Goal: Information Seeking & Learning: Learn about a topic

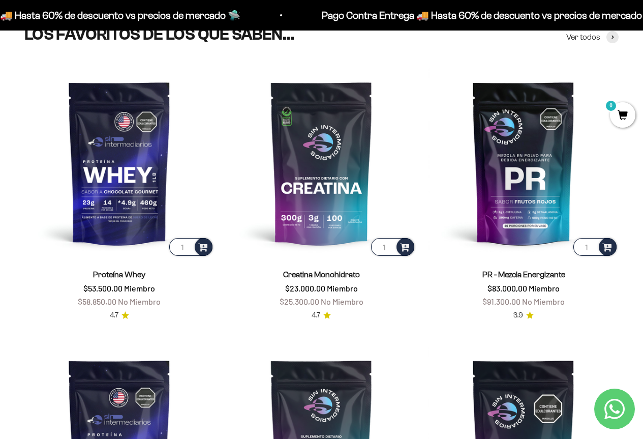
scroll to position [356, 0]
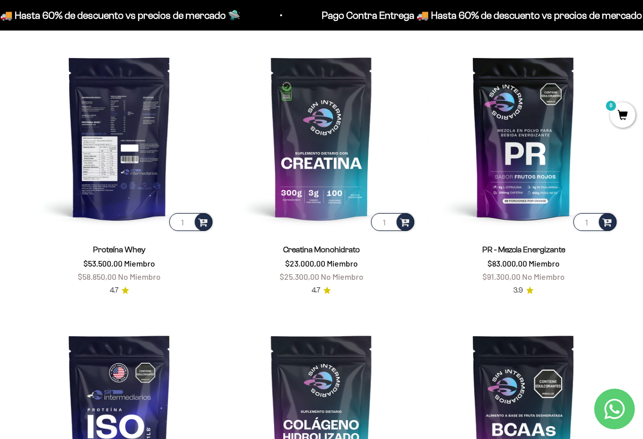
click at [122, 178] on img at bounding box center [119, 138] width 190 height 190
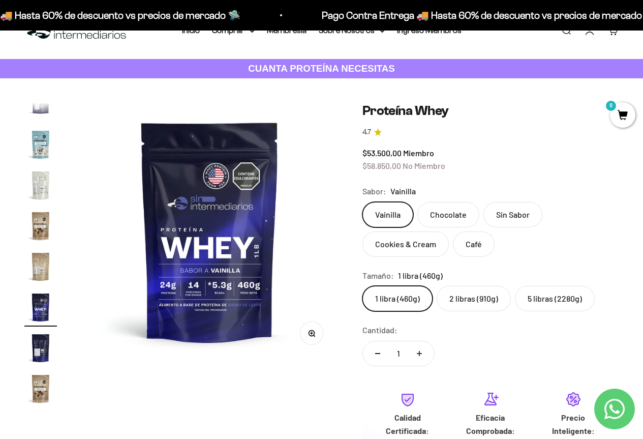
scroll to position [51, 0]
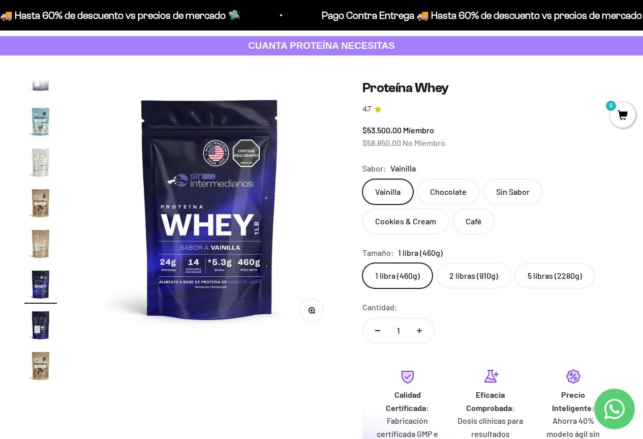
click at [475, 273] on label "2 libras (910g)" at bounding box center [474, 275] width 74 height 25
click at [363, 263] on input "2 libras (910g)" at bounding box center [362, 262] width 1 height 1
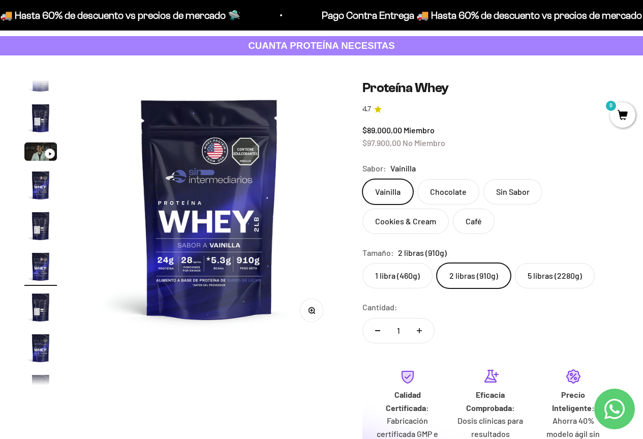
click at [548, 275] on label "5 libras (2280g)" at bounding box center [555, 275] width 80 height 25
click at [363, 263] on input "5 libras (2280g)" at bounding box center [362, 262] width 1 height 1
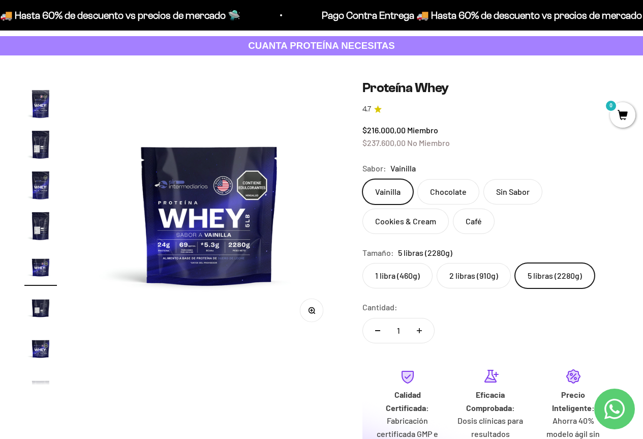
click at [461, 275] on label "2 libras (910g)" at bounding box center [474, 275] width 74 height 25
click at [363, 263] on input "2 libras (910g)" at bounding box center [362, 262] width 1 height 1
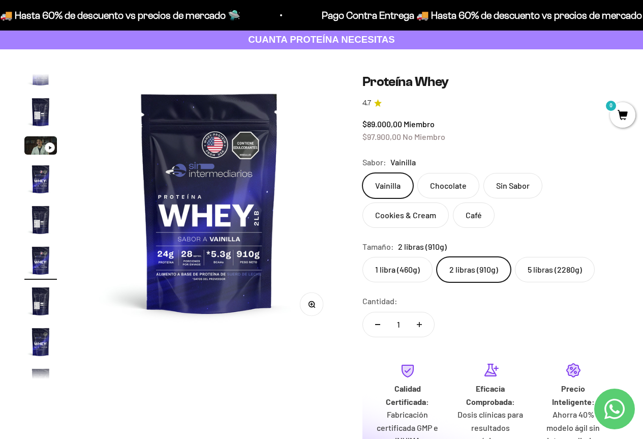
scroll to position [51, 0]
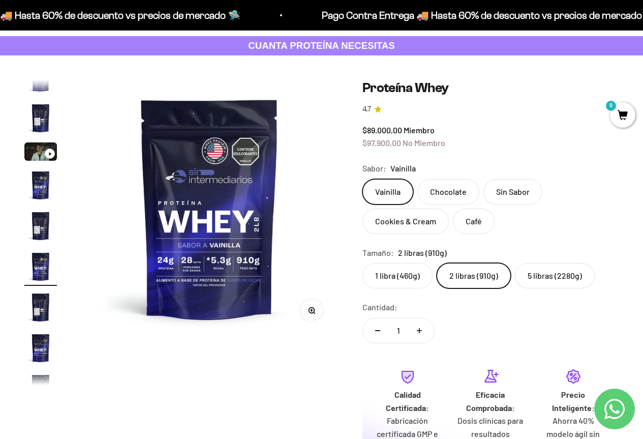
click at [406, 273] on label "1 libra (460g)" at bounding box center [398, 275] width 70 height 25
click at [363, 263] on input "1 libra (460g)" at bounding box center [362, 262] width 1 height 1
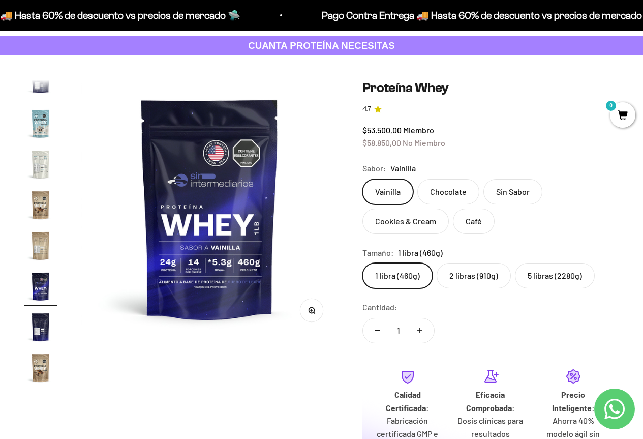
scroll to position [489, 0]
click at [473, 274] on label "2 libras (910g)" at bounding box center [474, 275] width 74 height 25
click at [363, 263] on input "2 libras (910g)" at bounding box center [362, 262] width 1 height 1
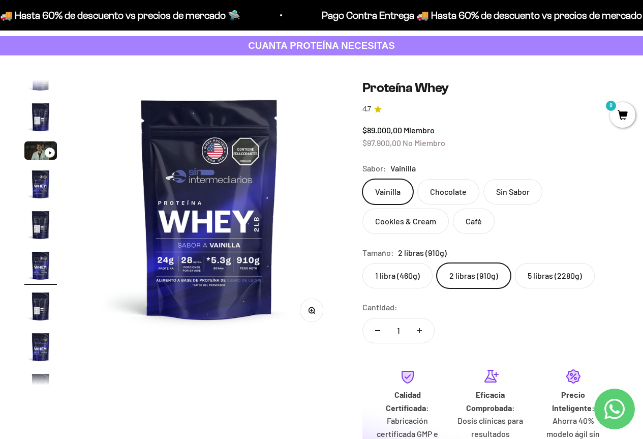
scroll to position [19, 0]
click at [192, 263] on img at bounding box center [209, 208] width 257 height 257
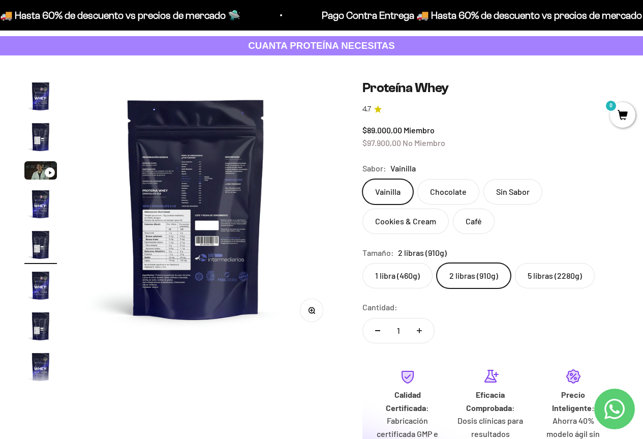
scroll to position [0, 1051]
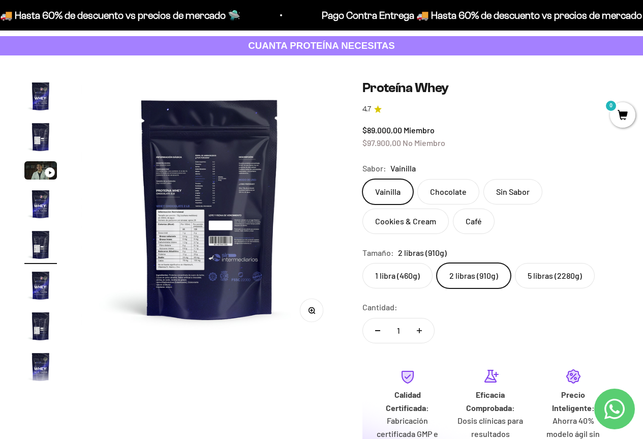
click at [45, 93] on img "Ir al artículo 1" at bounding box center [40, 96] width 33 height 33
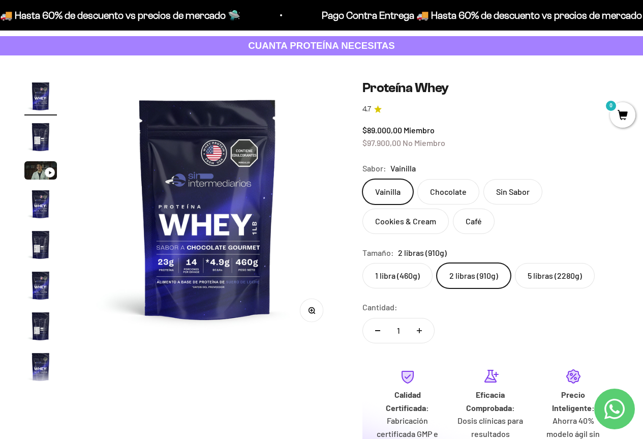
scroll to position [0, 0]
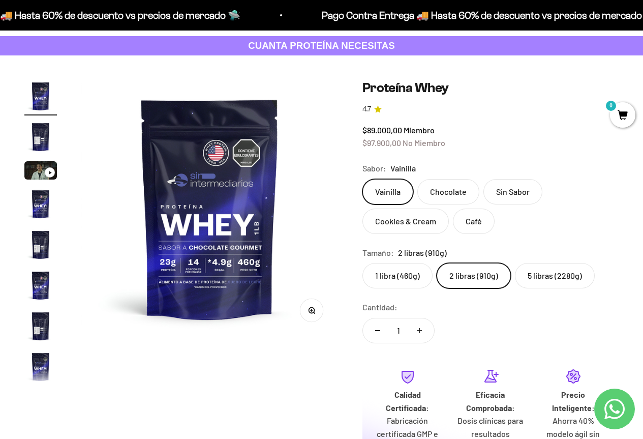
click at [45, 139] on img "Ir al artículo 2" at bounding box center [40, 137] width 33 height 33
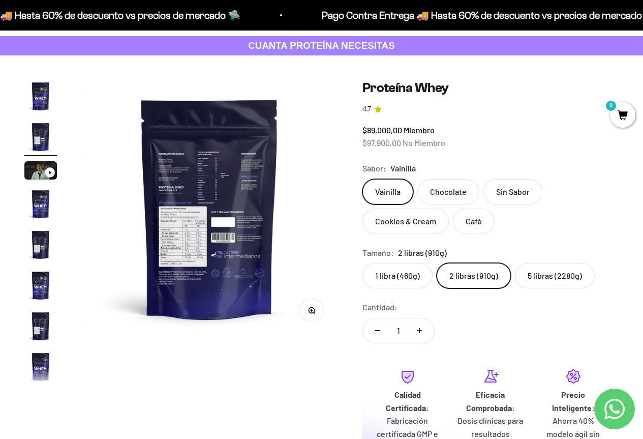
click at [41, 205] on img "Ir al artículo 4" at bounding box center [40, 204] width 33 height 33
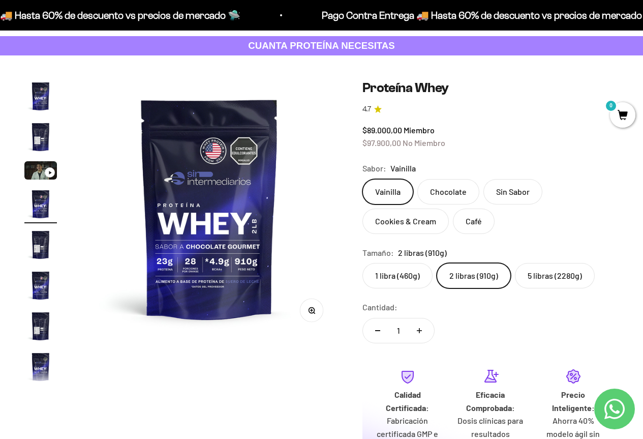
click at [37, 246] on img "Ir al artículo 5" at bounding box center [40, 244] width 33 height 33
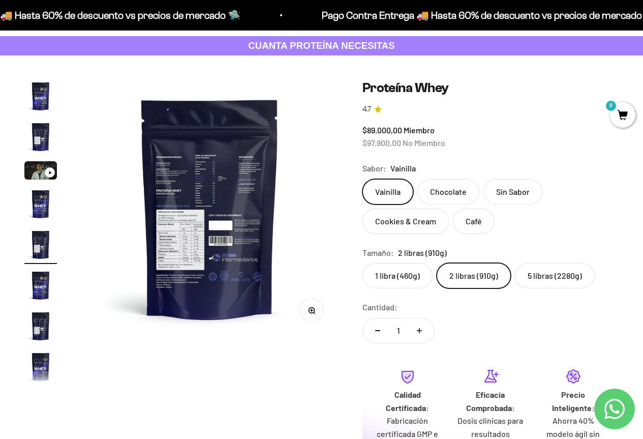
click at [37, 295] on img "Ir al artículo 6" at bounding box center [40, 285] width 33 height 33
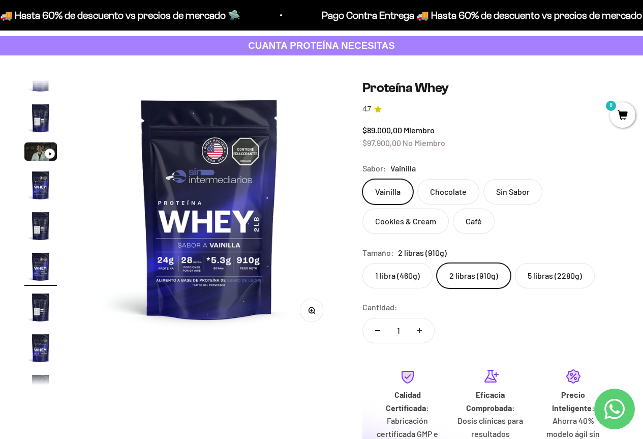
click at [41, 349] on img "Ir al artículo 8" at bounding box center [40, 348] width 33 height 33
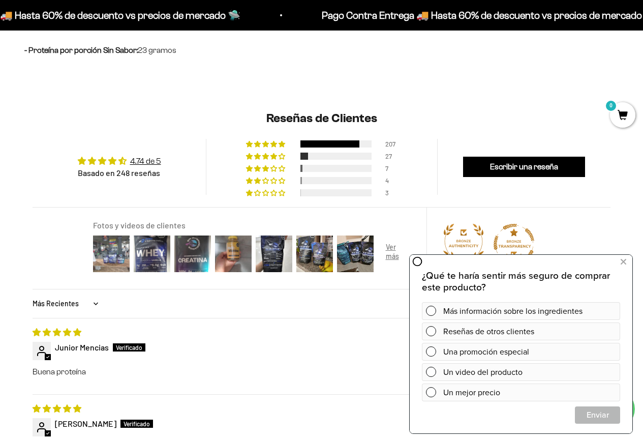
click at [117, 257] on img at bounding box center [111, 253] width 41 height 41
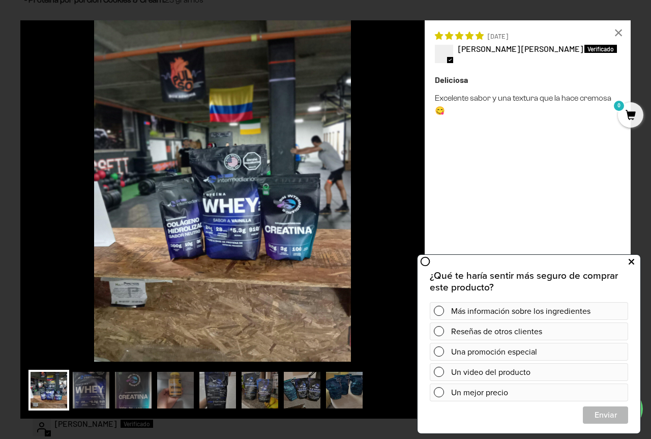
click at [635, 264] on button at bounding box center [631, 262] width 18 height 16
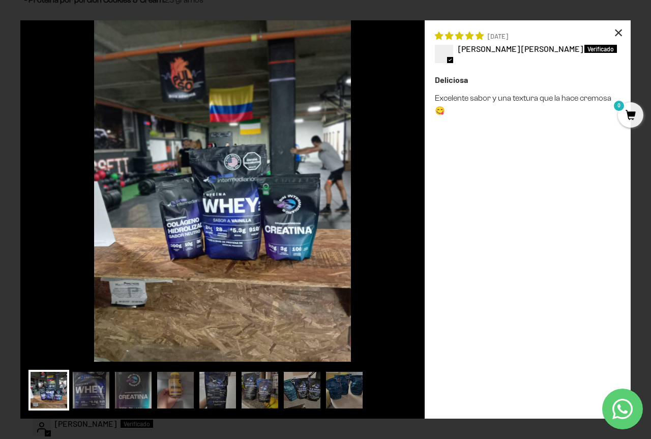
click at [617, 30] on div "×" at bounding box center [618, 32] width 24 height 24
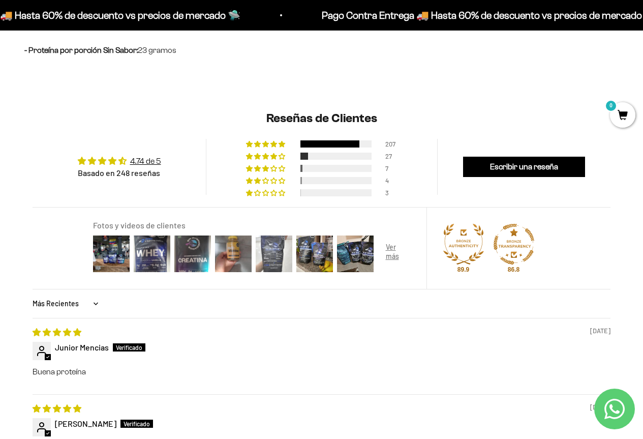
click at [279, 250] on img at bounding box center [274, 253] width 41 height 41
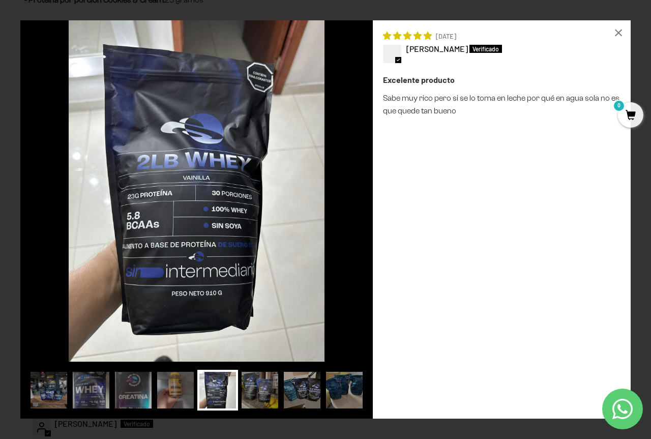
click at [208, 235] on img at bounding box center [196, 190] width 352 height 341
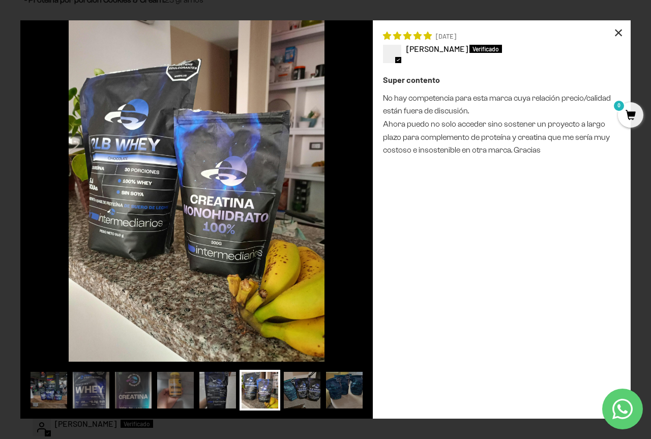
click at [621, 33] on div "×" at bounding box center [618, 32] width 24 height 24
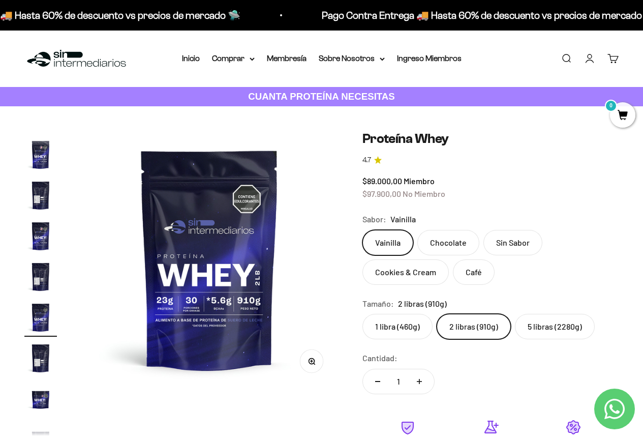
click at [200, 55] on nav "Inicio Comprar Proteínas Ver Todos Whey Iso Vegan" at bounding box center [322, 58] width 280 height 13
click at [188, 59] on link "Inicio" at bounding box center [191, 58] width 18 height 9
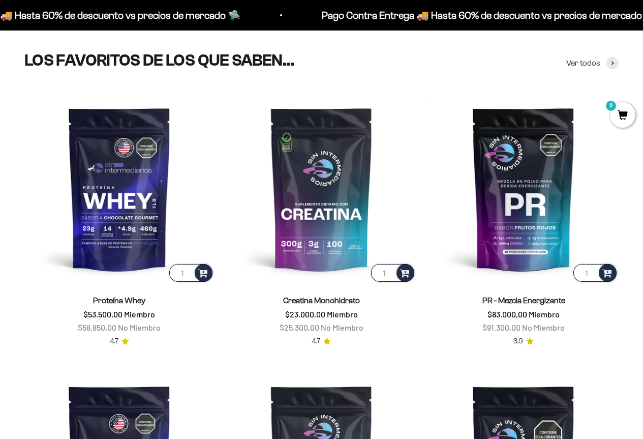
scroll to position [303, 0]
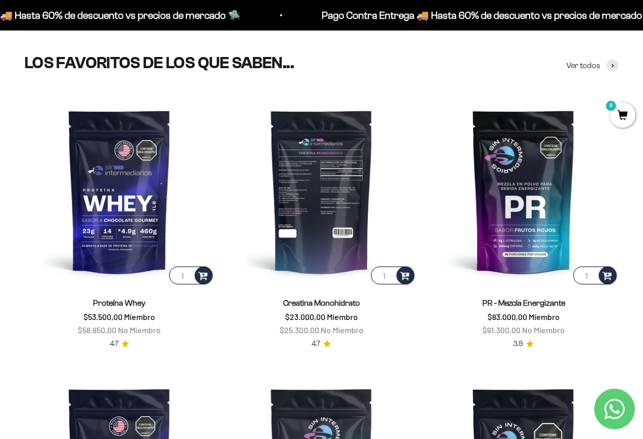
click at [343, 162] on img at bounding box center [322, 191] width 190 height 190
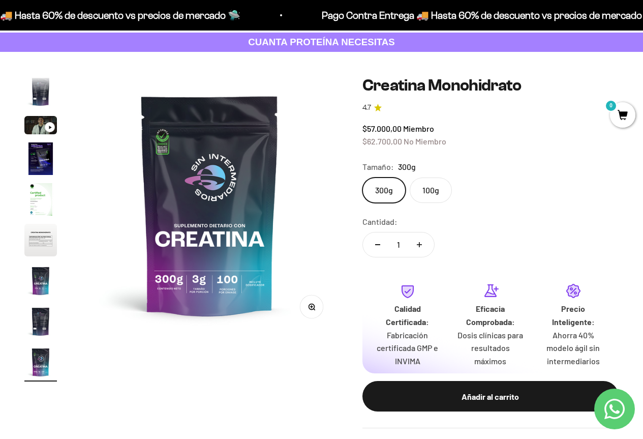
scroll to position [102, 0]
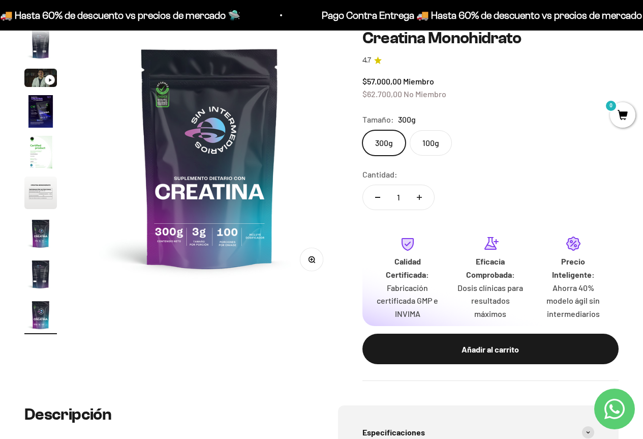
click at [440, 145] on label "100g" at bounding box center [431, 142] width 42 height 25
click at [363, 130] on input "100g" at bounding box center [362, 130] width 1 height 1
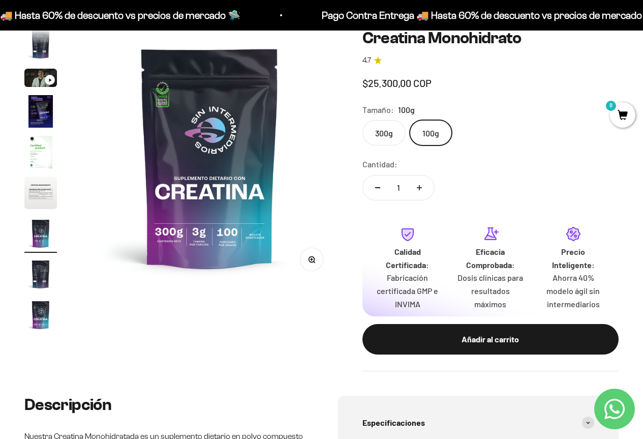
scroll to position [0, 1576]
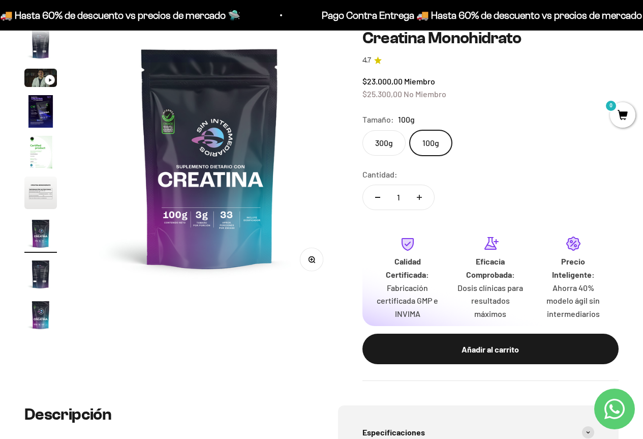
click at [377, 142] on label "300g" at bounding box center [384, 142] width 43 height 25
click at [363, 130] on input "300g" at bounding box center [362, 130] width 1 height 1
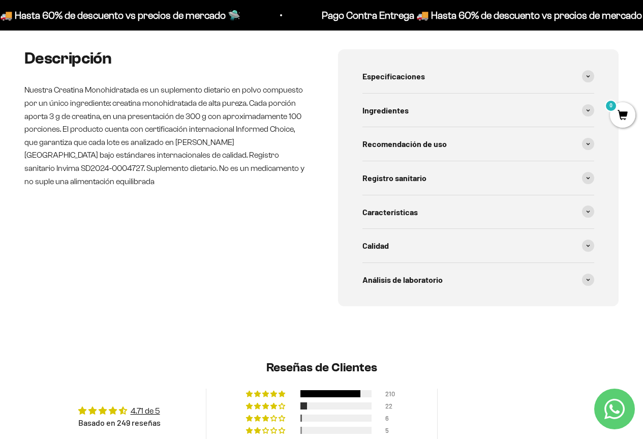
scroll to position [203, 0]
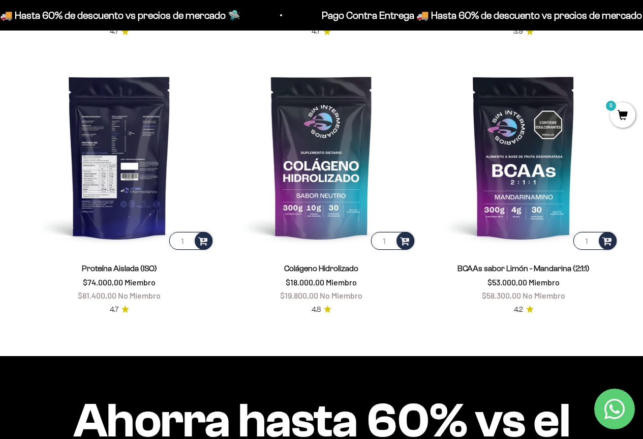
scroll to position [608, 0]
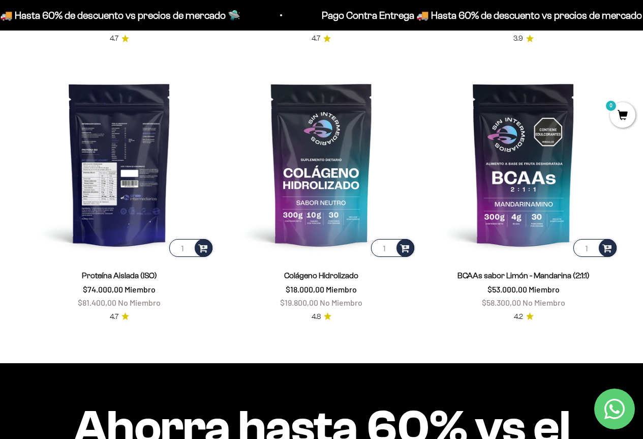
click at [75, 161] on img at bounding box center [119, 164] width 190 height 190
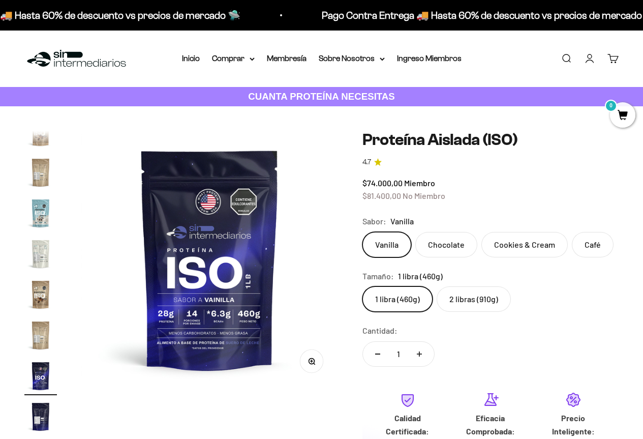
scroll to position [0, 3941]
click at [477, 296] on label "2 libras (910g)" at bounding box center [474, 298] width 74 height 25
click at [363, 286] on input "2 libras (910g)" at bounding box center [362, 286] width 1 height 1
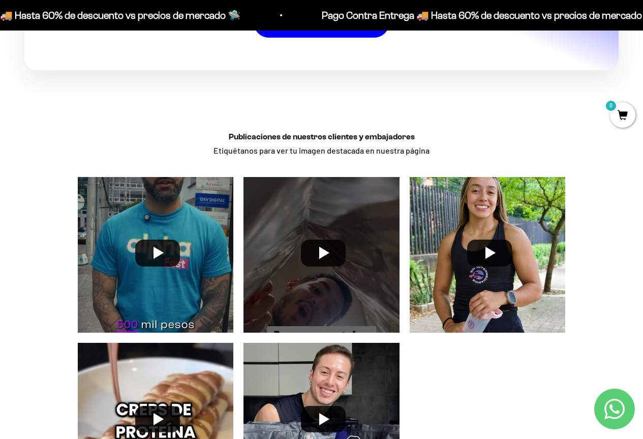
scroll to position [2198, 0]
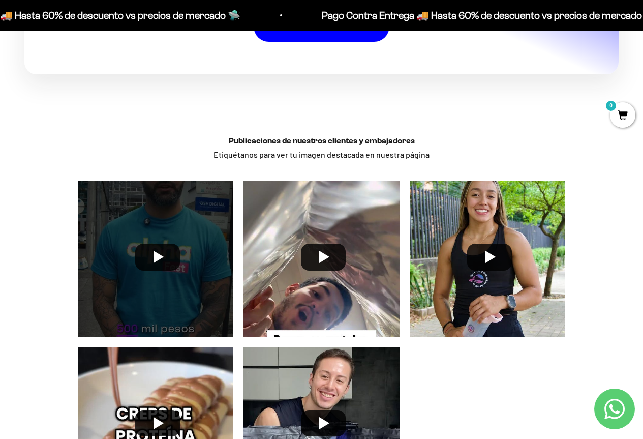
click at [180, 245] on div at bounding box center [156, 259] width 166 height 166
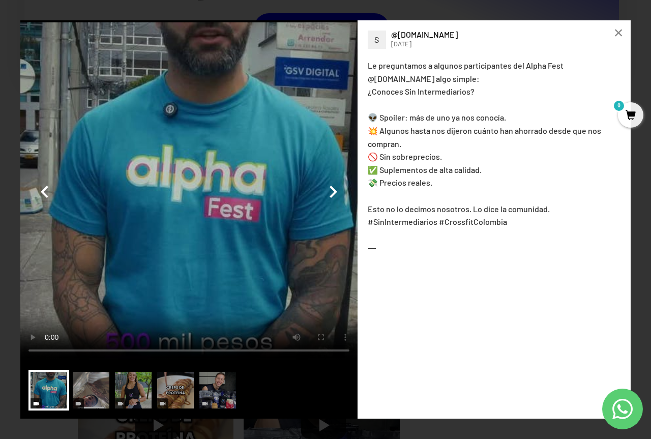
click at [152, 217] on video at bounding box center [188, 190] width 337 height 341
click at [339, 184] on button "button" at bounding box center [333, 191] width 24 height 24
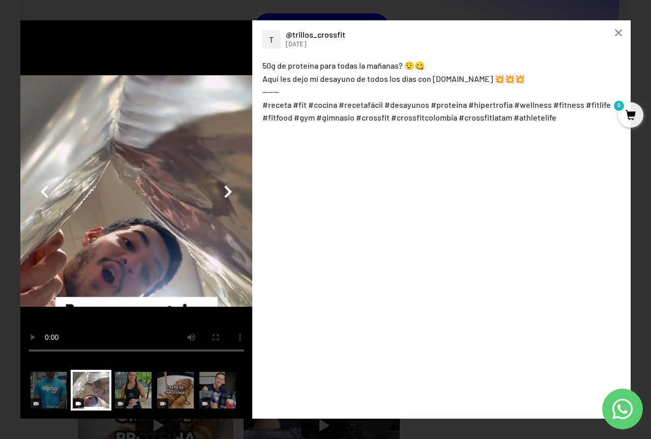
click at [201, 161] on video at bounding box center [136, 190] width 232 height 341
click at [224, 191] on button "button" at bounding box center [228, 191] width 24 height 24
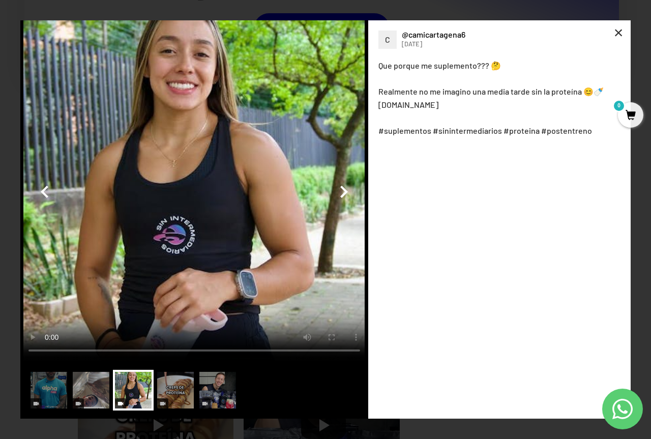
click at [619, 38] on div "×" at bounding box center [618, 32] width 24 height 24
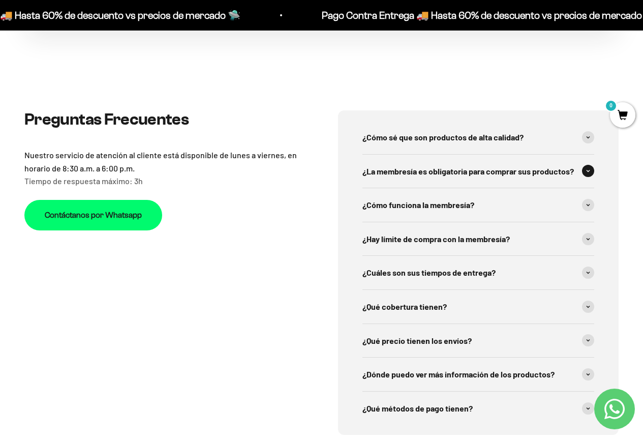
scroll to position [3063, 0]
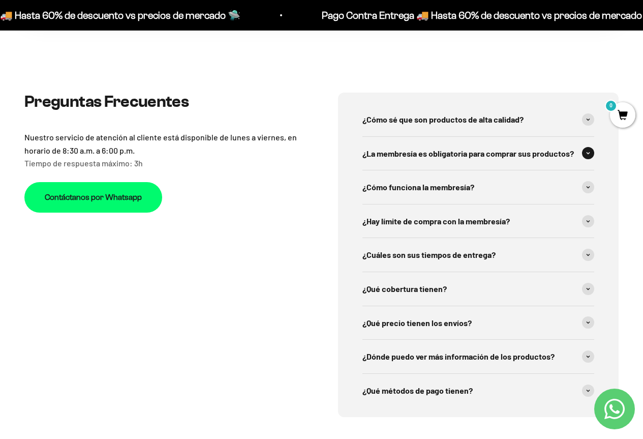
click at [585, 147] on span at bounding box center [588, 153] width 12 height 12
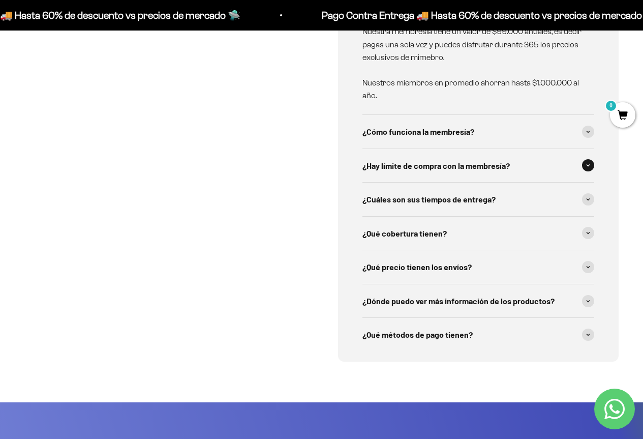
scroll to position [3266, 0]
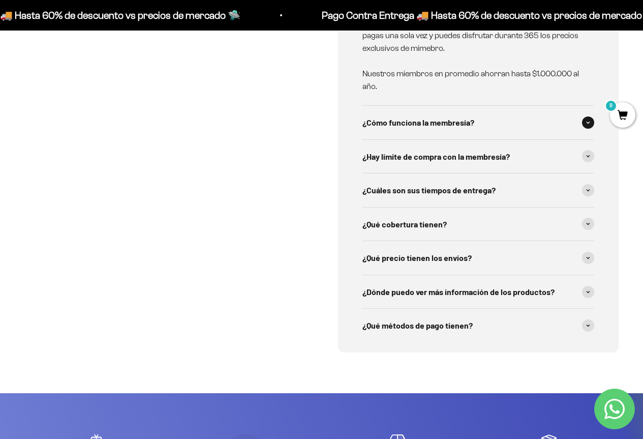
click at [583, 116] on span at bounding box center [588, 122] width 12 height 12
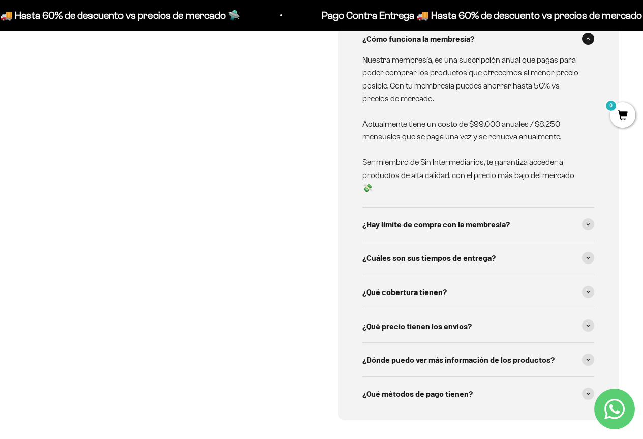
scroll to position [3368, 0]
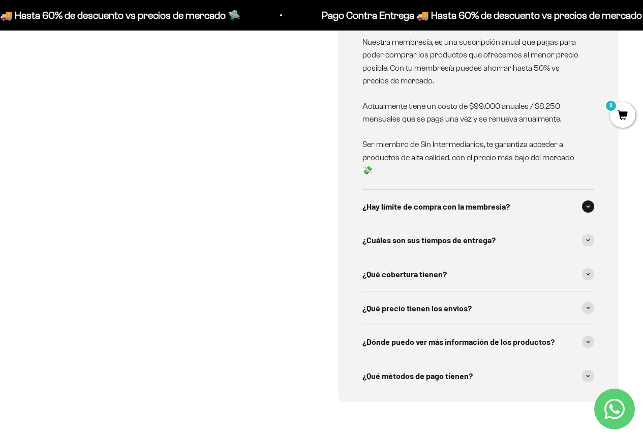
click at [593, 200] on span at bounding box center [588, 206] width 12 height 12
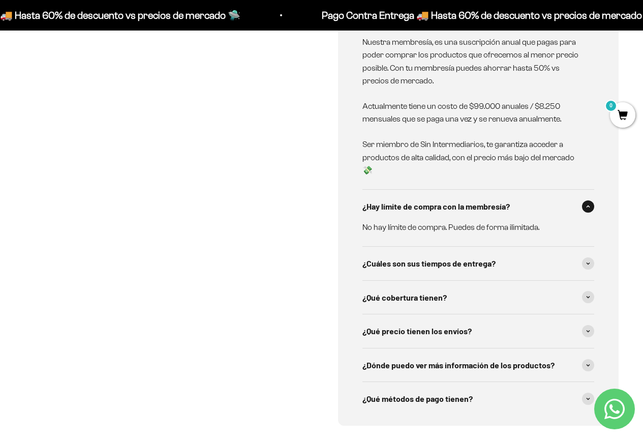
click at [593, 200] on span at bounding box center [588, 206] width 12 height 12
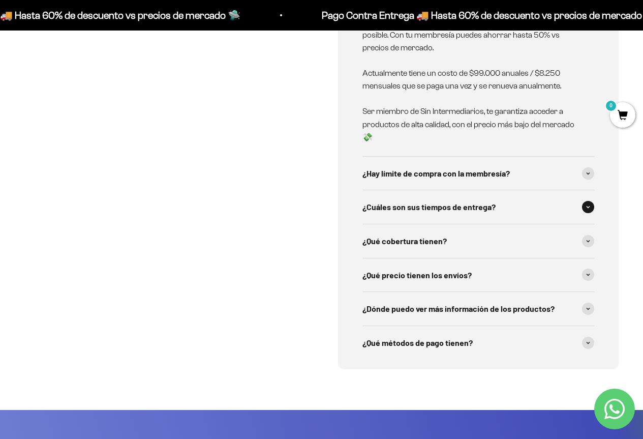
scroll to position [3419, 0]
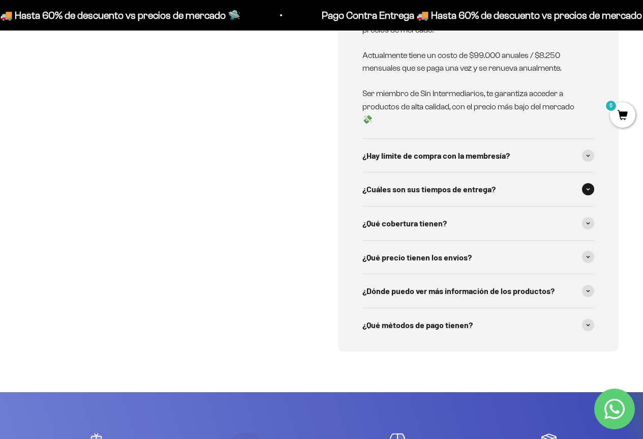
click at [588, 189] on icon at bounding box center [588, 190] width 3 height 2
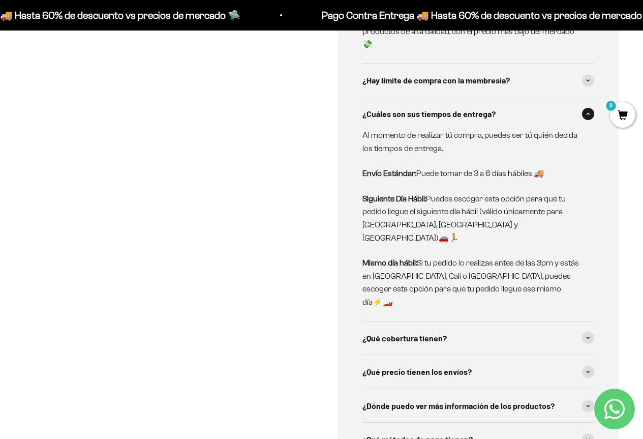
scroll to position [3520, 0]
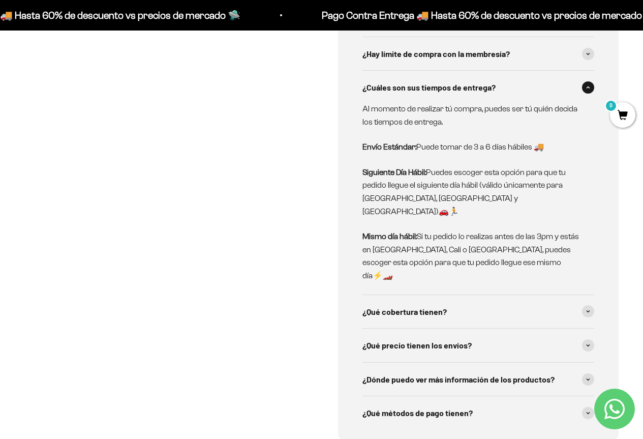
click at [586, 81] on span at bounding box center [588, 87] width 12 height 12
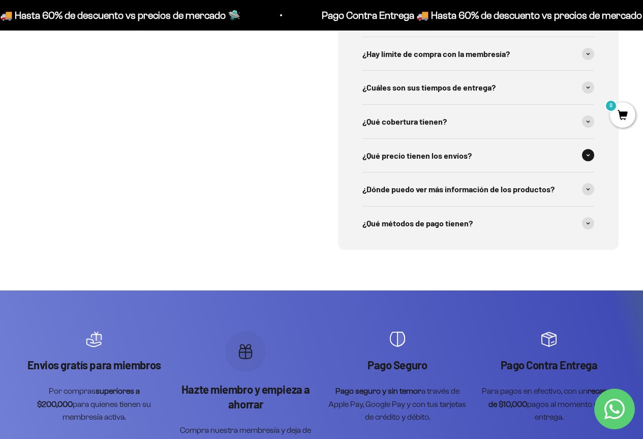
click at [585, 149] on span at bounding box center [588, 155] width 12 height 12
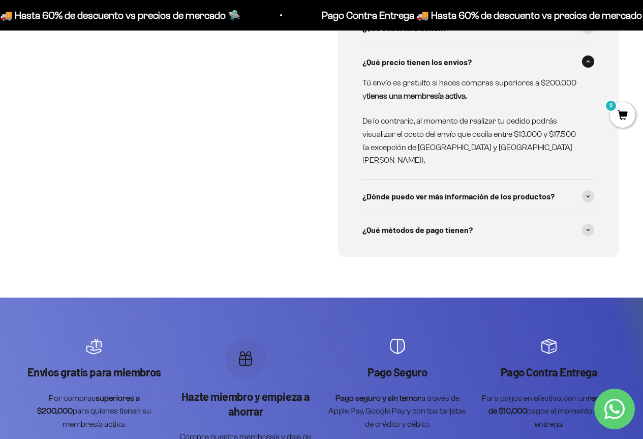
scroll to position [3622, 0]
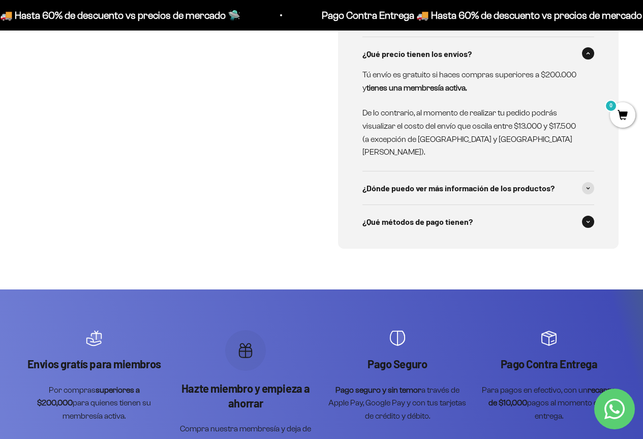
click at [592, 205] on div "¿Qué métodos de pago tienen?" at bounding box center [479, 222] width 232 height 34
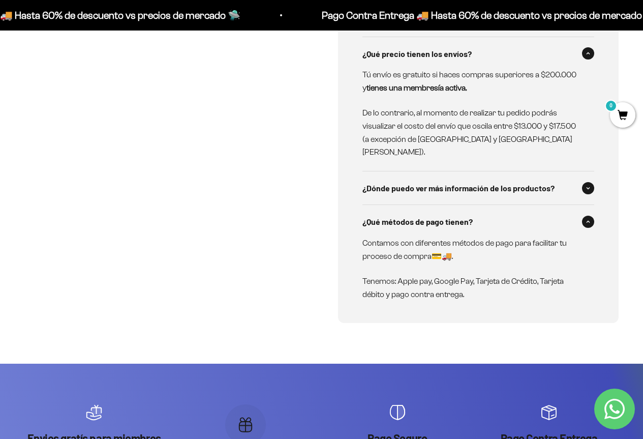
click at [591, 182] on span at bounding box center [588, 188] width 12 height 12
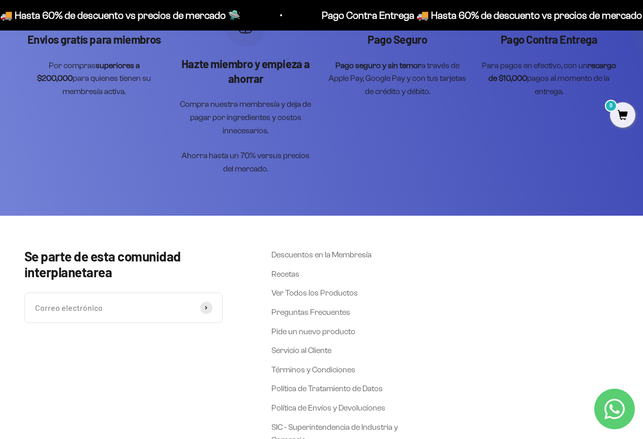
scroll to position [4131, 0]
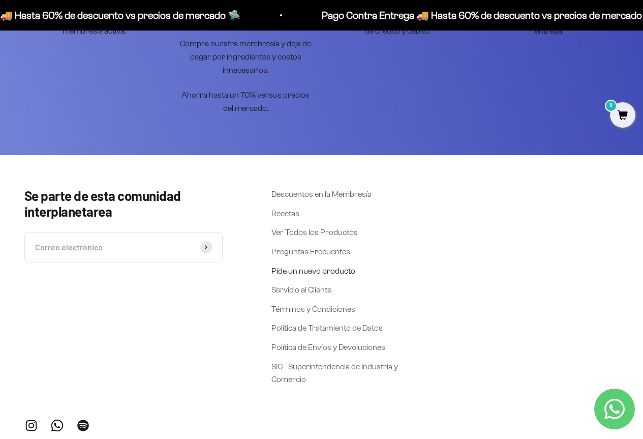
click at [342, 264] on link "Pide un nuevo producto" at bounding box center [314, 270] width 84 height 13
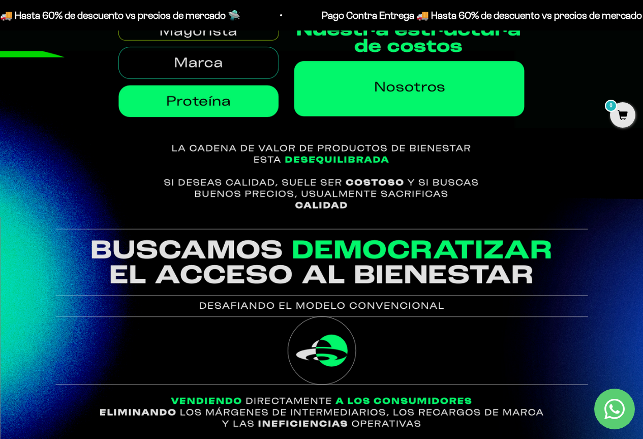
scroll to position [661, 0]
